Goal: Navigation & Orientation: Find specific page/section

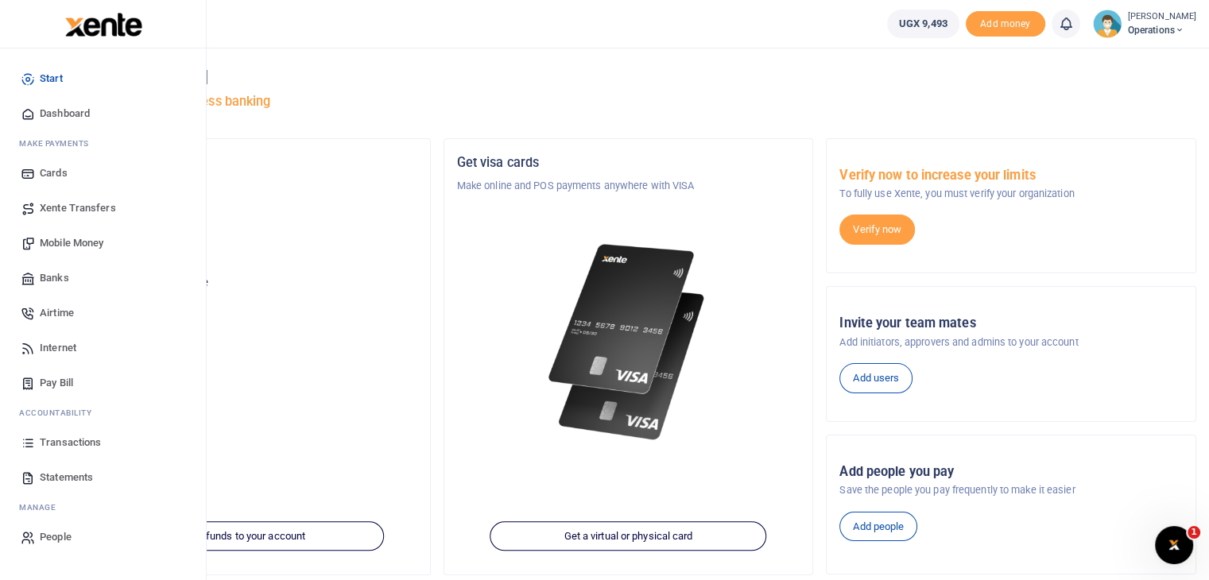
click at [60, 207] on span "Xente Transfers" at bounding box center [78, 208] width 76 height 16
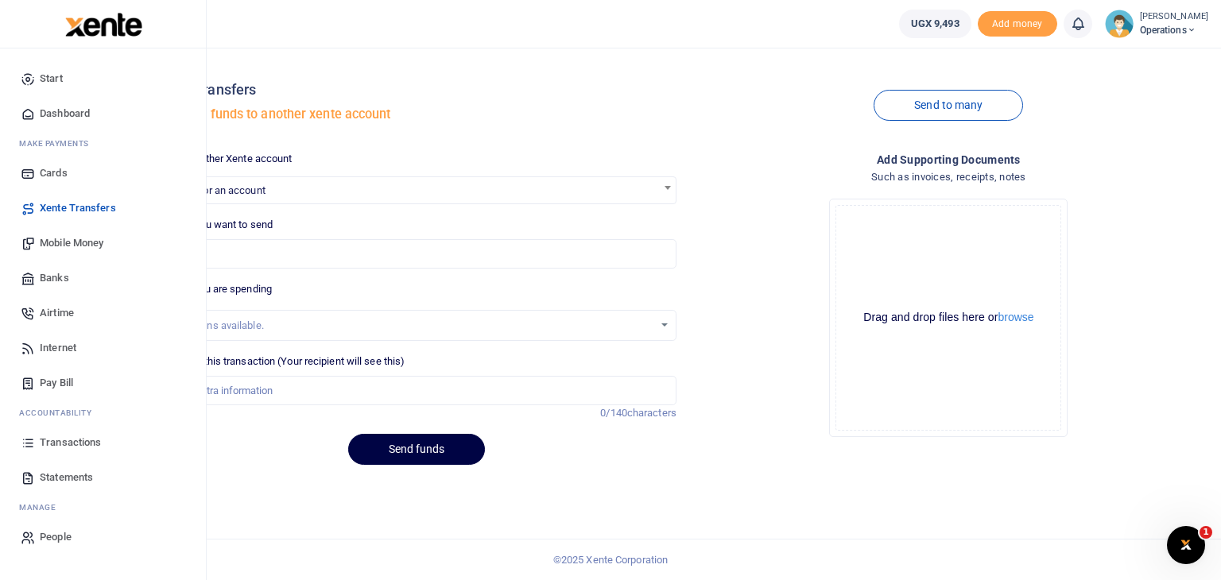
click at [64, 439] on span "Transactions" at bounding box center [70, 443] width 61 height 16
